Goal: Communication & Community: Share content

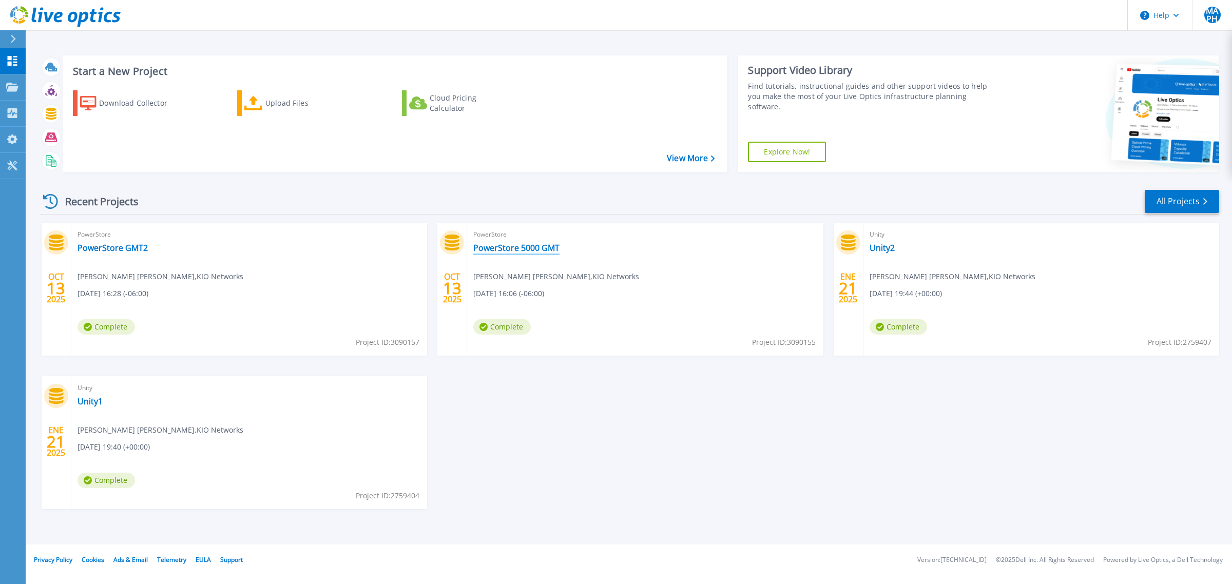
click at [521, 249] on link "PowerStore 5000 GMT" at bounding box center [516, 248] width 86 height 10
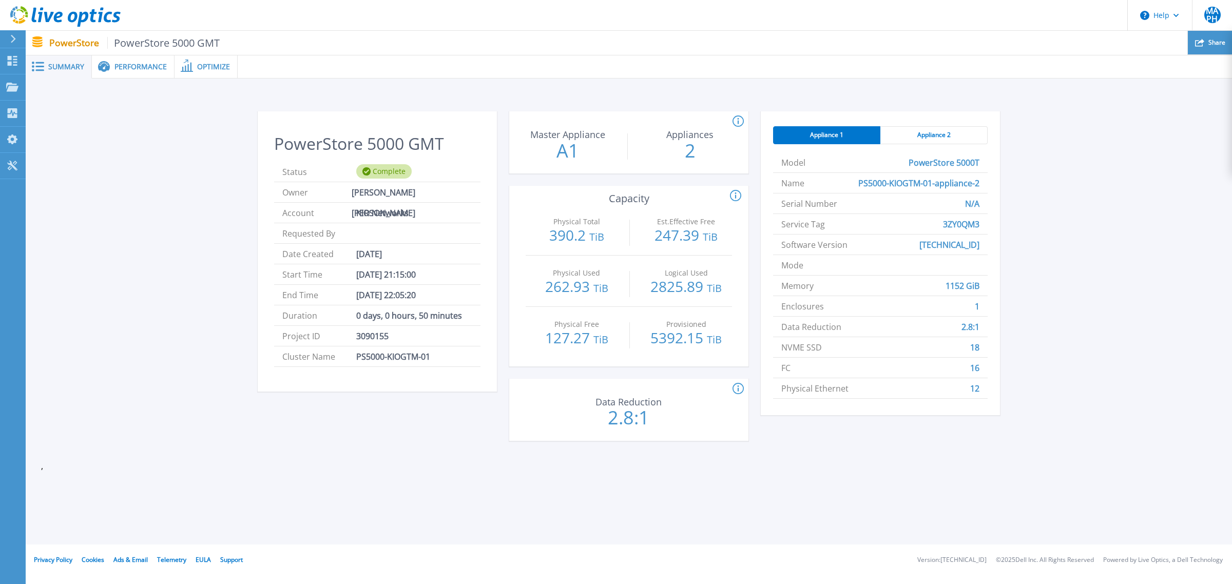
click at [1212, 42] on span "Share" at bounding box center [1217, 43] width 17 height 6
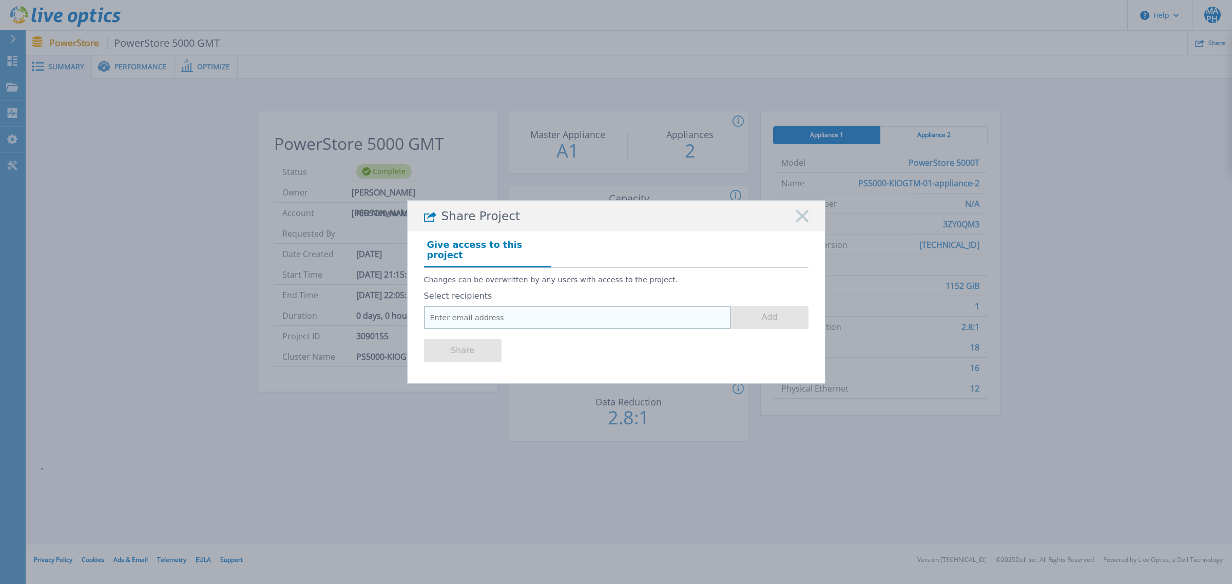
click at [509, 311] on input "email" at bounding box center [577, 317] width 307 height 23
paste input "[EMAIL_ADDRESS][DOMAIN_NAME]"
click at [573, 309] on input "[EMAIL_ADDRESS][DOMAIN_NAME]," at bounding box center [577, 317] width 307 height 23
paste input "[PERSON_NAME][EMAIL_ADDRESS][PERSON_NAME][DOMAIN_NAME]"
click at [707, 351] on div "Share" at bounding box center [616, 349] width 385 height 41
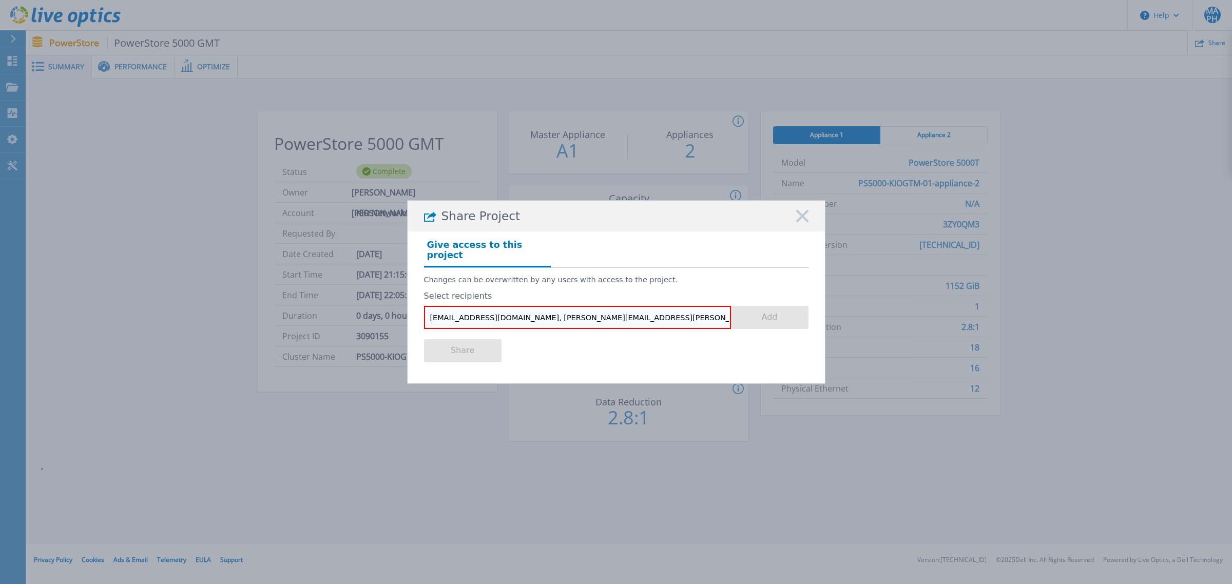
drag, startPoint x: 496, startPoint y: 312, endPoint x: 504, endPoint y: 329, distance: 18.1
click at [496, 314] on input "[EMAIL_ADDRESS][DOMAIN_NAME], [PERSON_NAME][EMAIL_ADDRESS][PERSON_NAME][DOMAIN_…" at bounding box center [577, 317] width 307 height 23
click at [608, 311] on input "[EMAIL_ADDRESS][DOMAIN_NAME]; [PERSON_NAME][EMAIL_ADDRESS][PERSON_NAME][DOMAIN_…" at bounding box center [577, 317] width 307 height 23
type input "[EMAIL_ADDRESS][DOMAIN_NAME]"
click at [771, 311] on button "Add" at bounding box center [770, 317] width 78 height 23
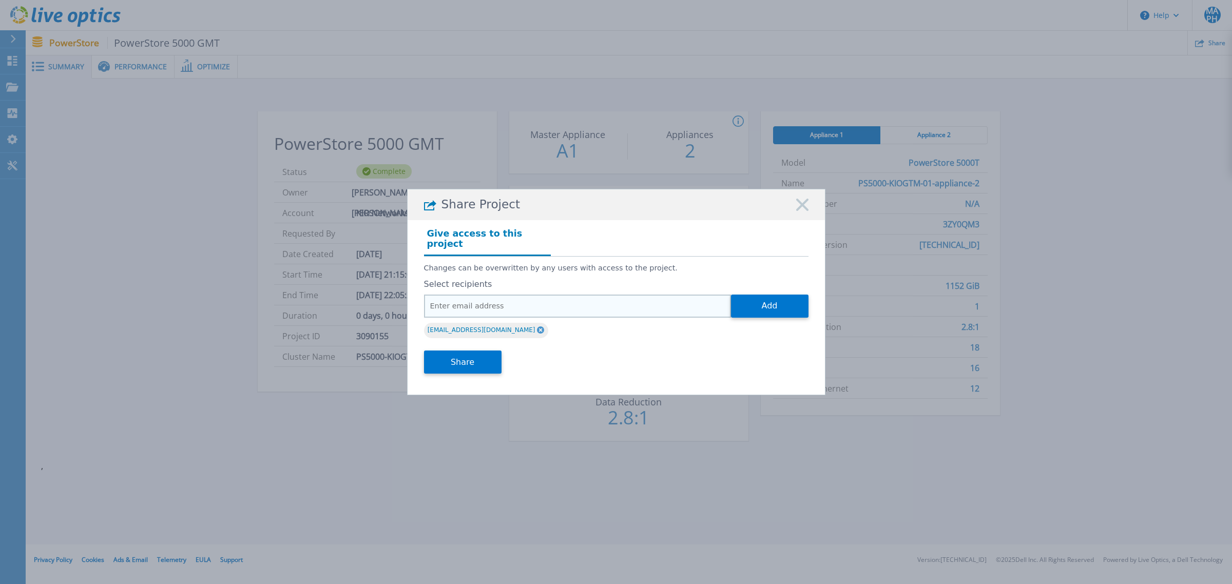
click at [625, 296] on input "email" at bounding box center [577, 306] width 307 height 23
paste input "[PERSON_NAME][EMAIL_ADDRESS][PERSON_NAME][DOMAIN_NAME]"
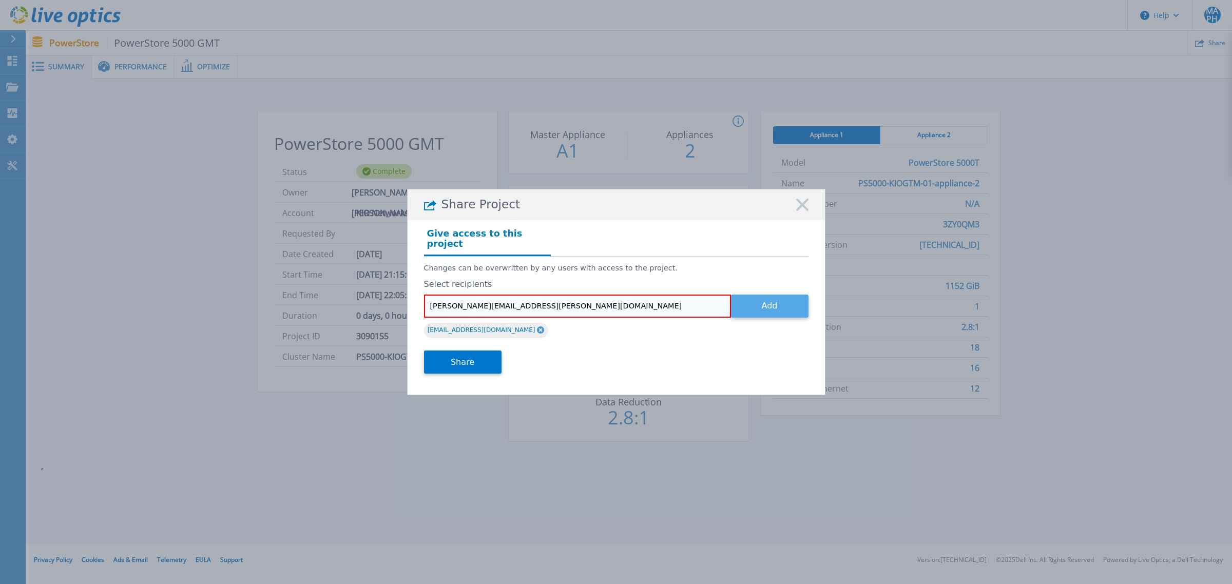
type input "[PERSON_NAME][EMAIL_ADDRESS][PERSON_NAME][DOMAIN_NAME]"
click at [781, 303] on button "Add" at bounding box center [770, 306] width 78 height 23
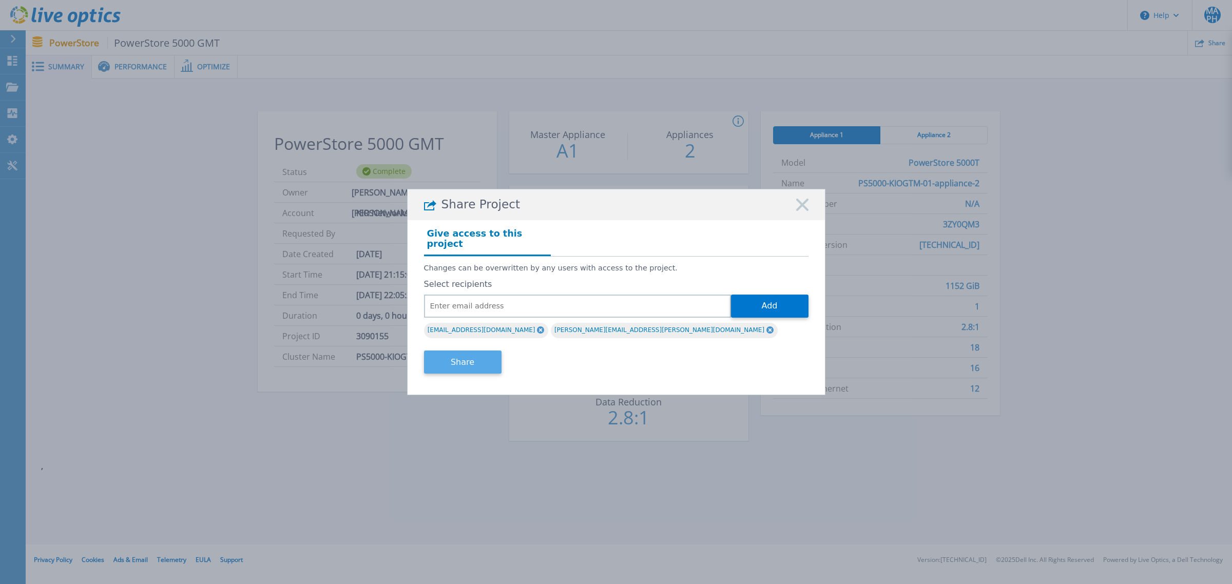
click at [447, 363] on button "Share" at bounding box center [463, 362] width 78 height 23
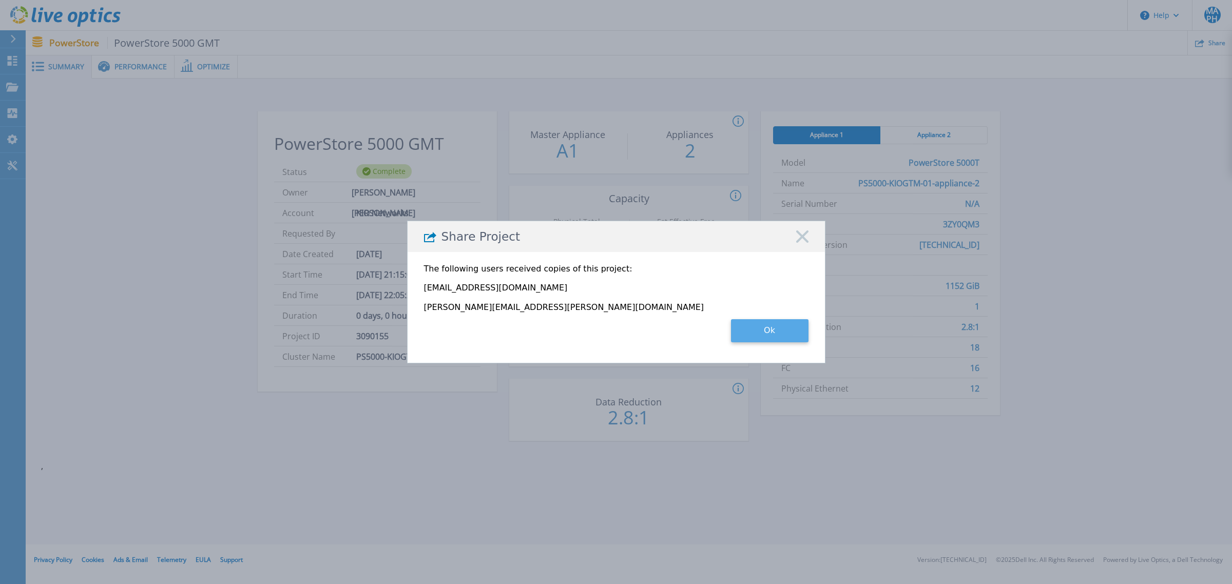
click at [761, 340] on button "Ok" at bounding box center [770, 330] width 78 height 23
